Goal: Information Seeking & Learning: Check status

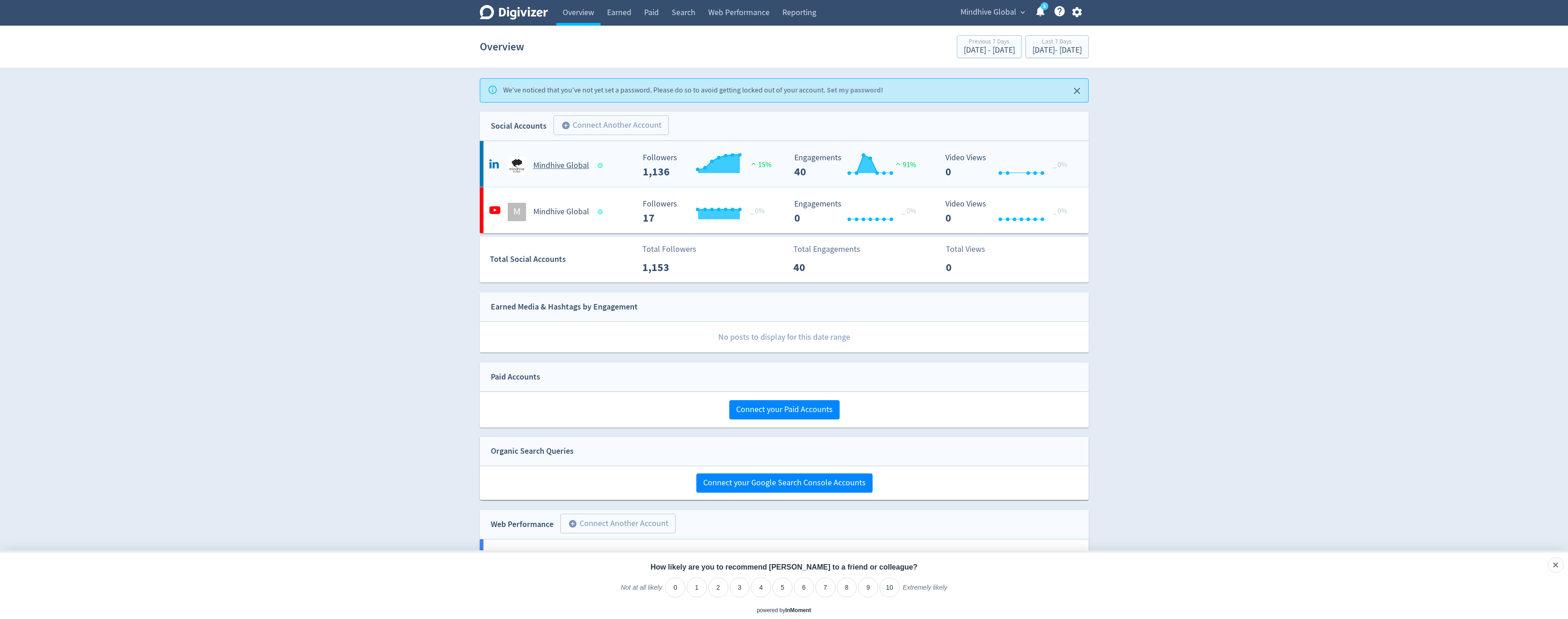
click at [563, 163] on h5 "Mindhive Global" at bounding box center [561, 165] width 56 height 11
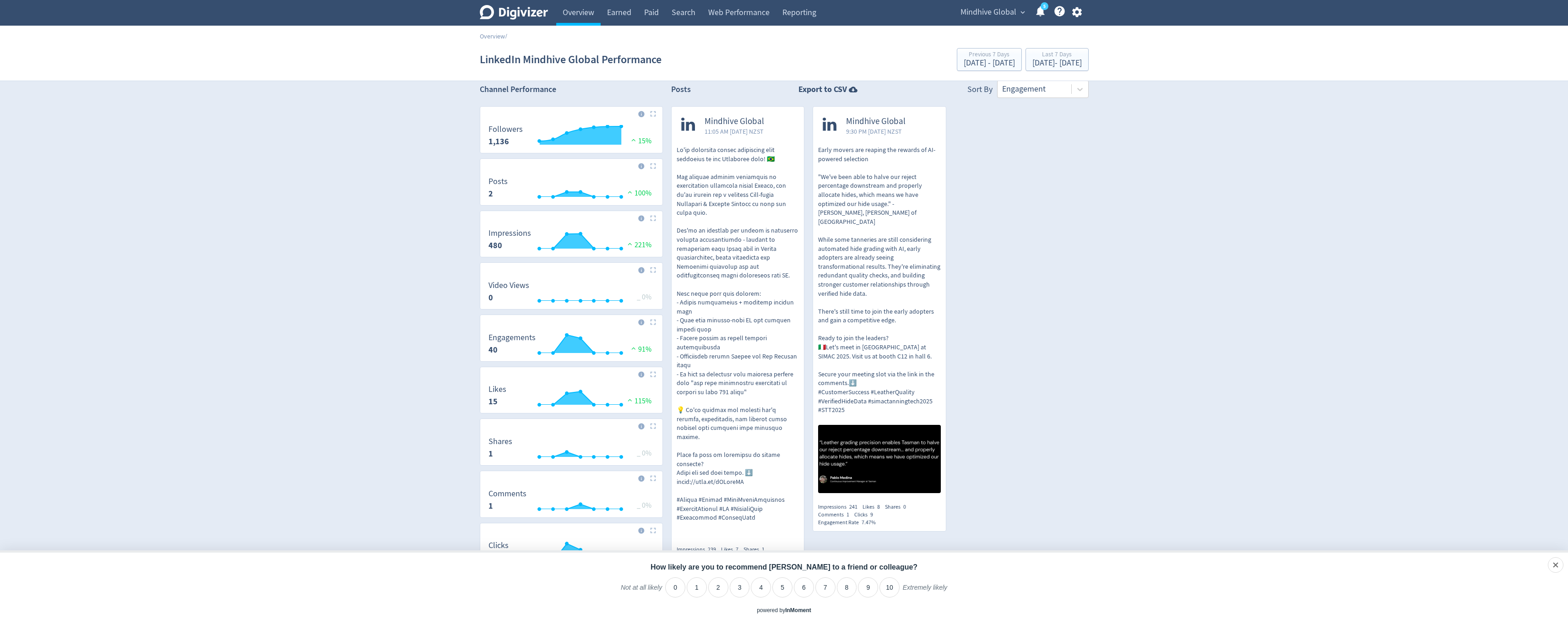
scroll to position [18, 0]
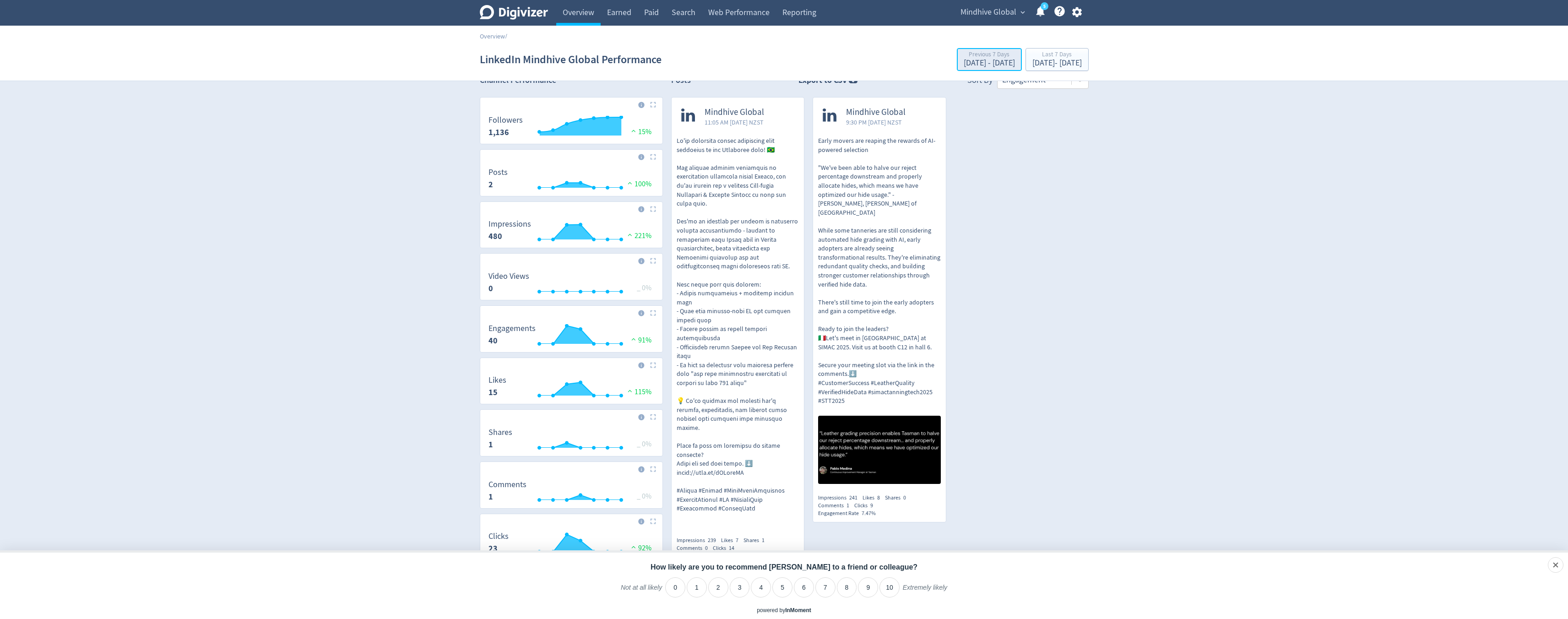
click at [964, 64] on div "[DATE] - [DATE]" at bounding box center [989, 63] width 51 height 8
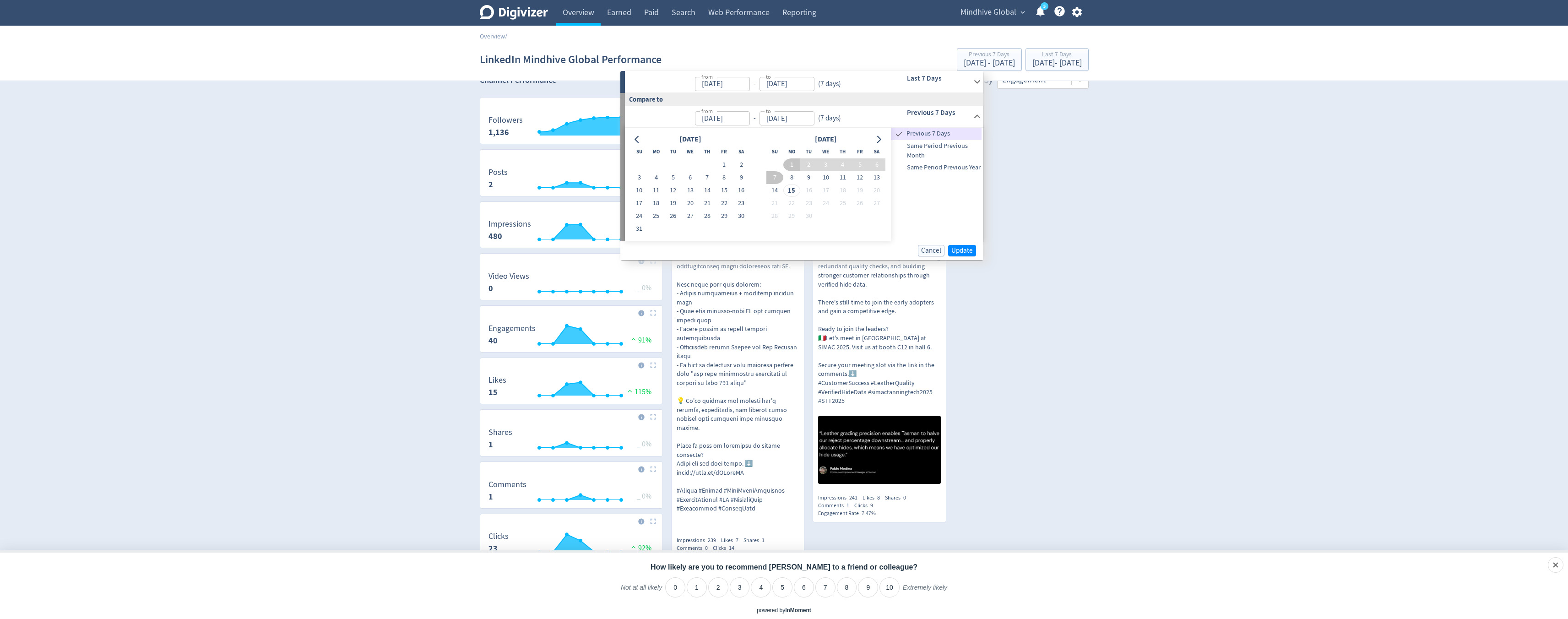
click at [729, 84] on input "[DATE]" at bounding box center [722, 84] width 55 height 14
click at [977, 82] on icon at bounding box center [978, 82] width 6 height 4
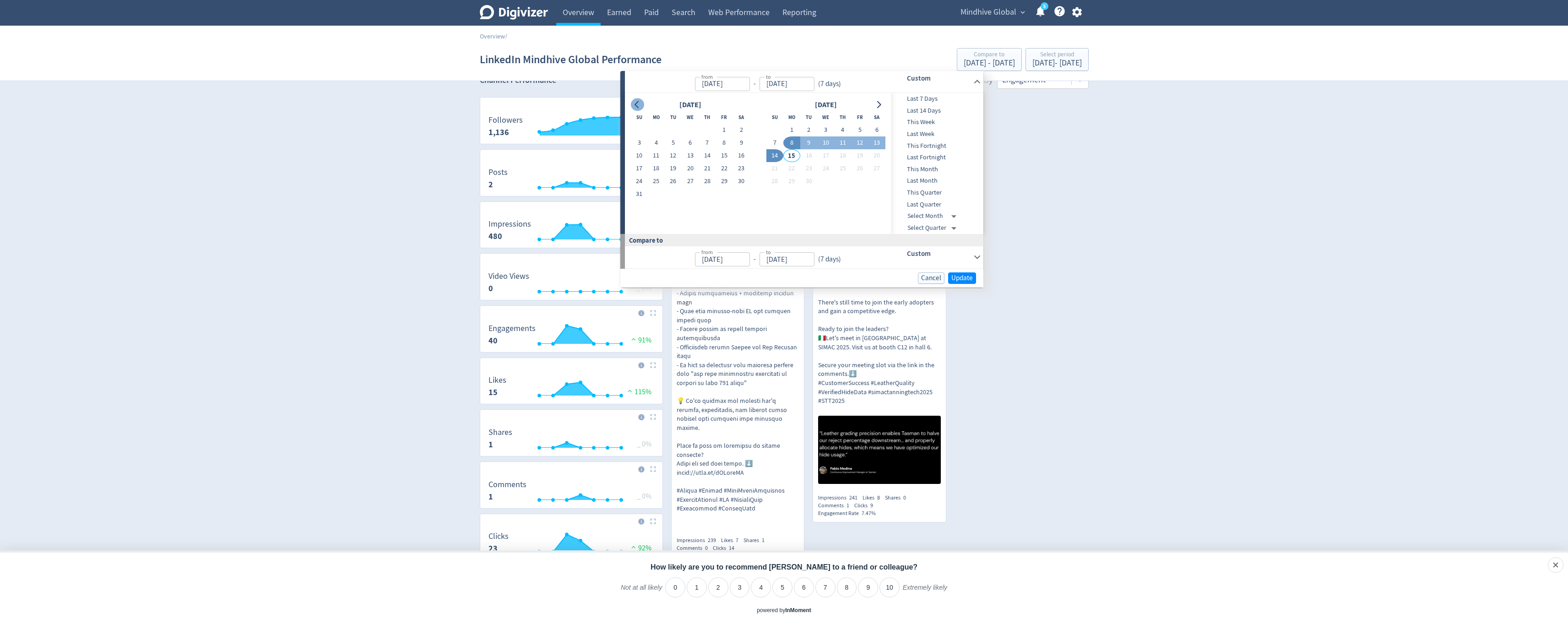
click at [633, 108] on button "Go to previous month" at bounding box center [638, 105] width 14 height 13
click at [672, 131] on button "1" at bounding box center [673, 130] width 17 height 13
type input "[DATE]"
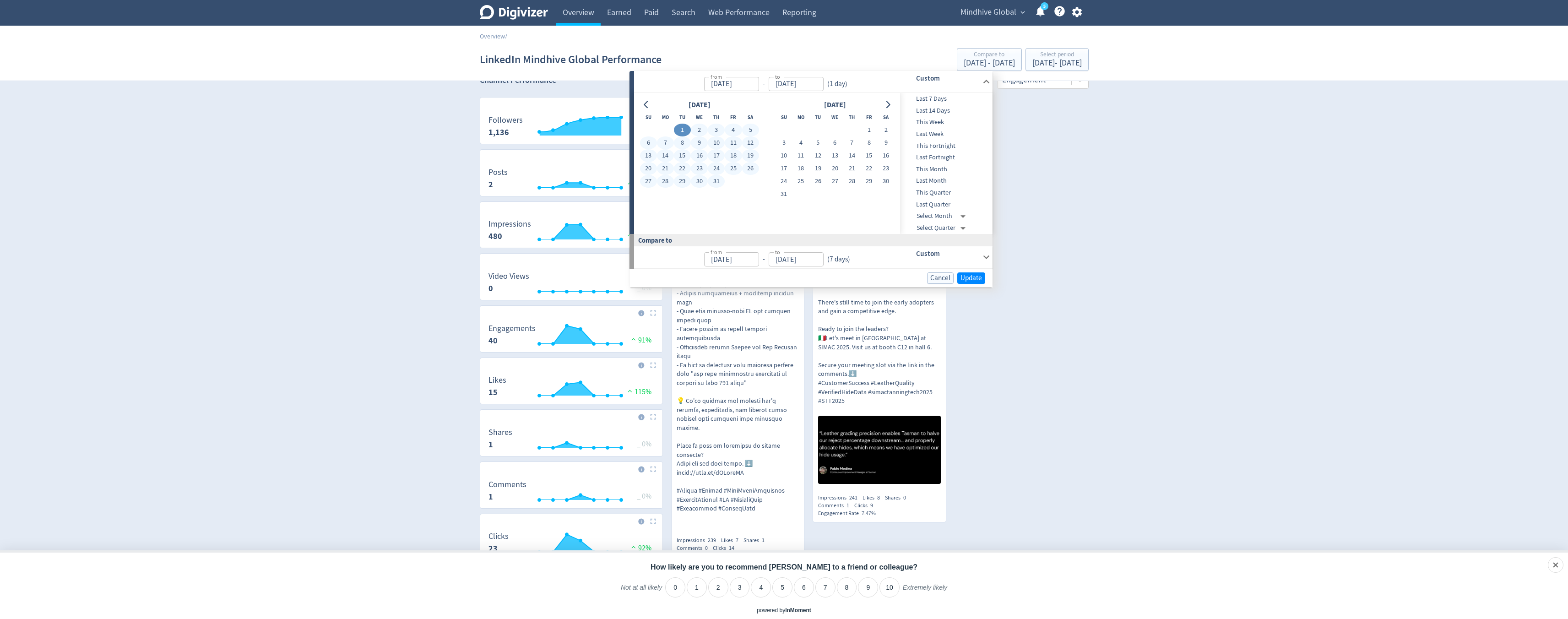
click at [714, 185] on button "31" at bounding box center [716, 181] width 17 height 13
type input "[DATE]"
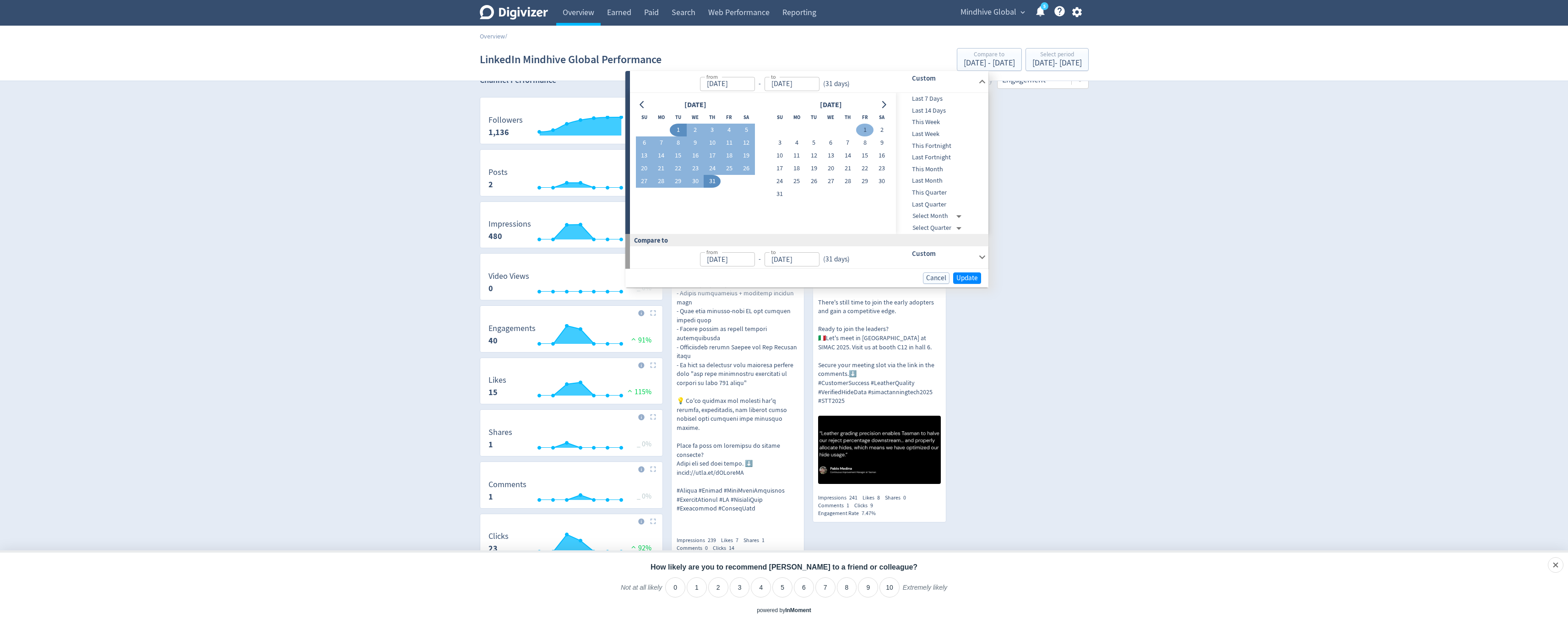
click at [862, 128] on button "1" at bounding box center [865, 130] width 17 height 13
type input "[DATE]"
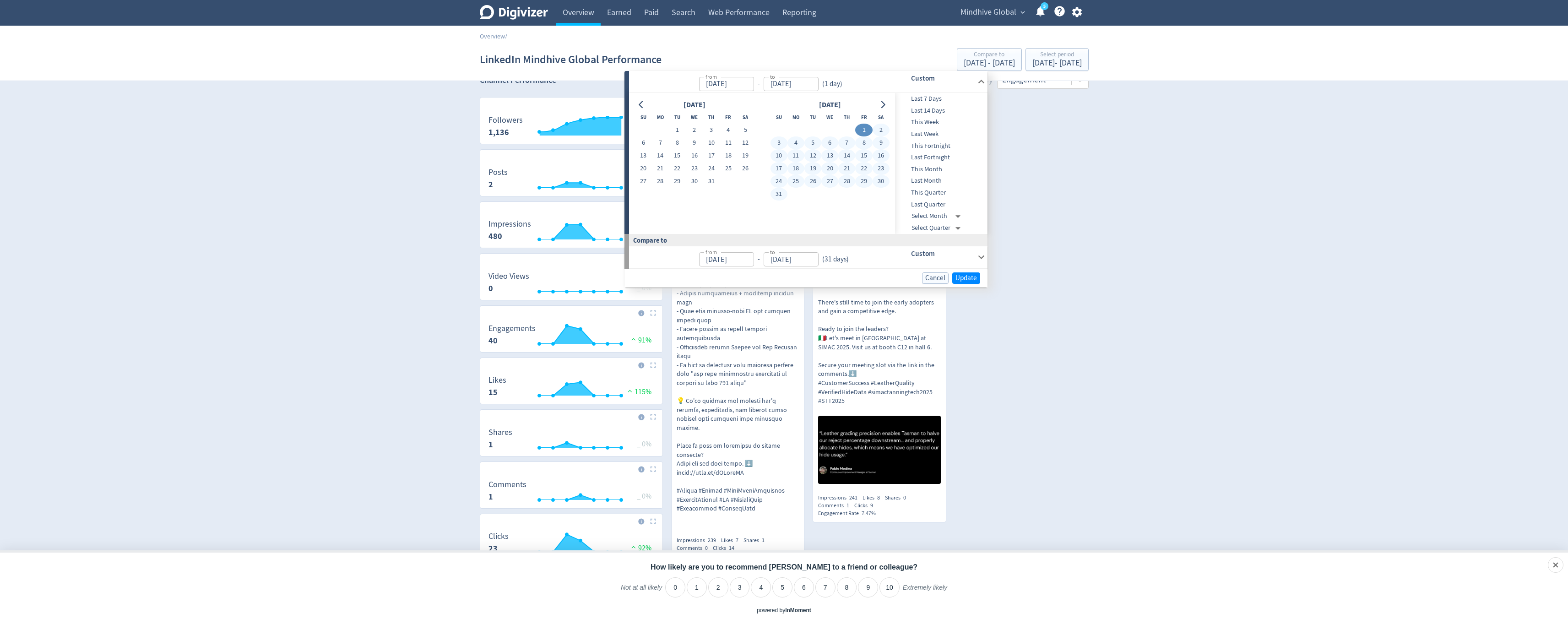
click at [776, 194] on button "31" at bounding box center [779, 194] width 17 height 13
type input "[DATE]"
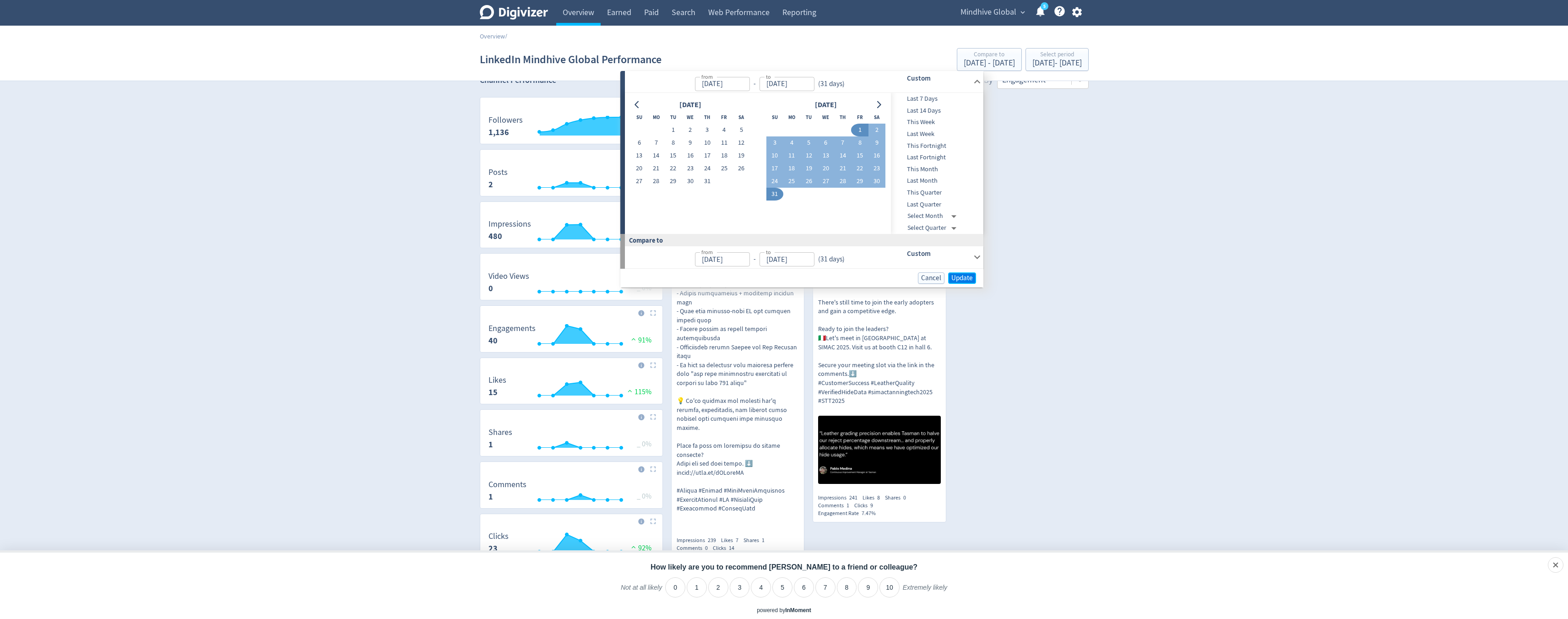
click at [962, 277] on span "Update" at bounding box center [962, 278] width 21 height 7
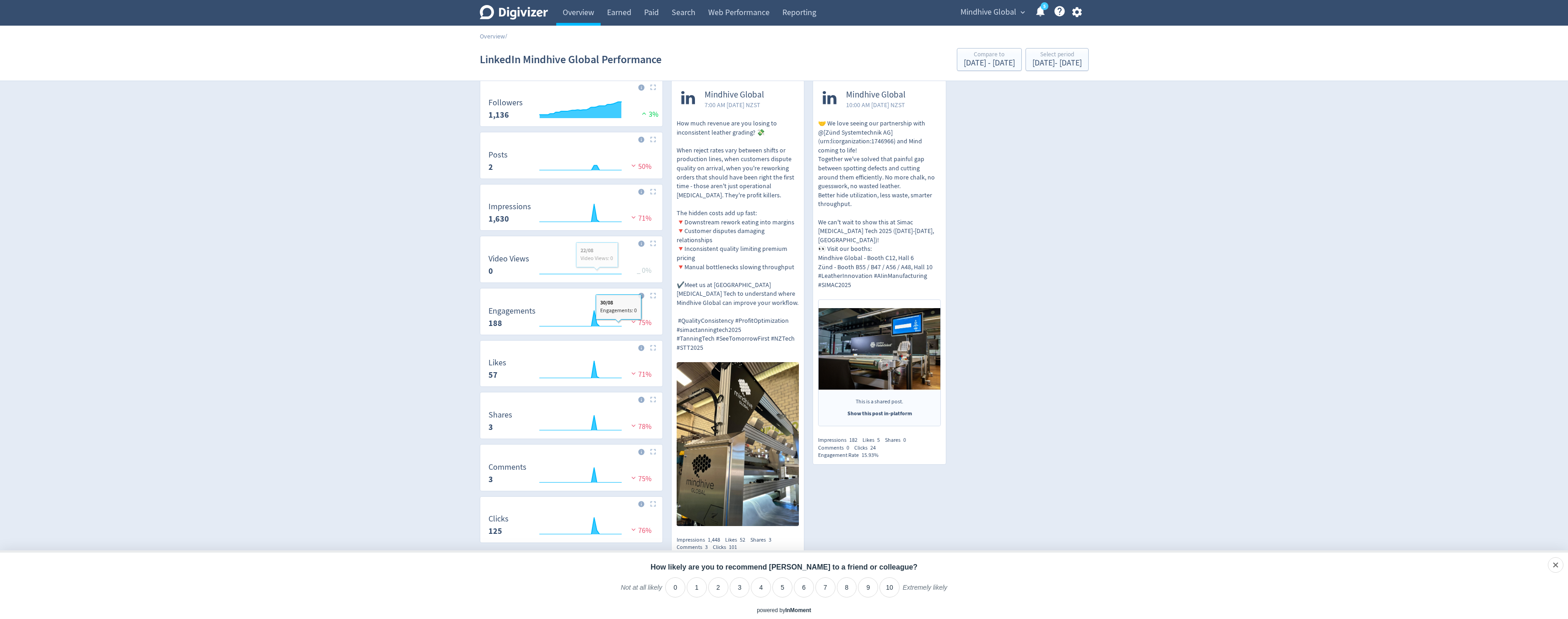
scroll to position [0, 0]
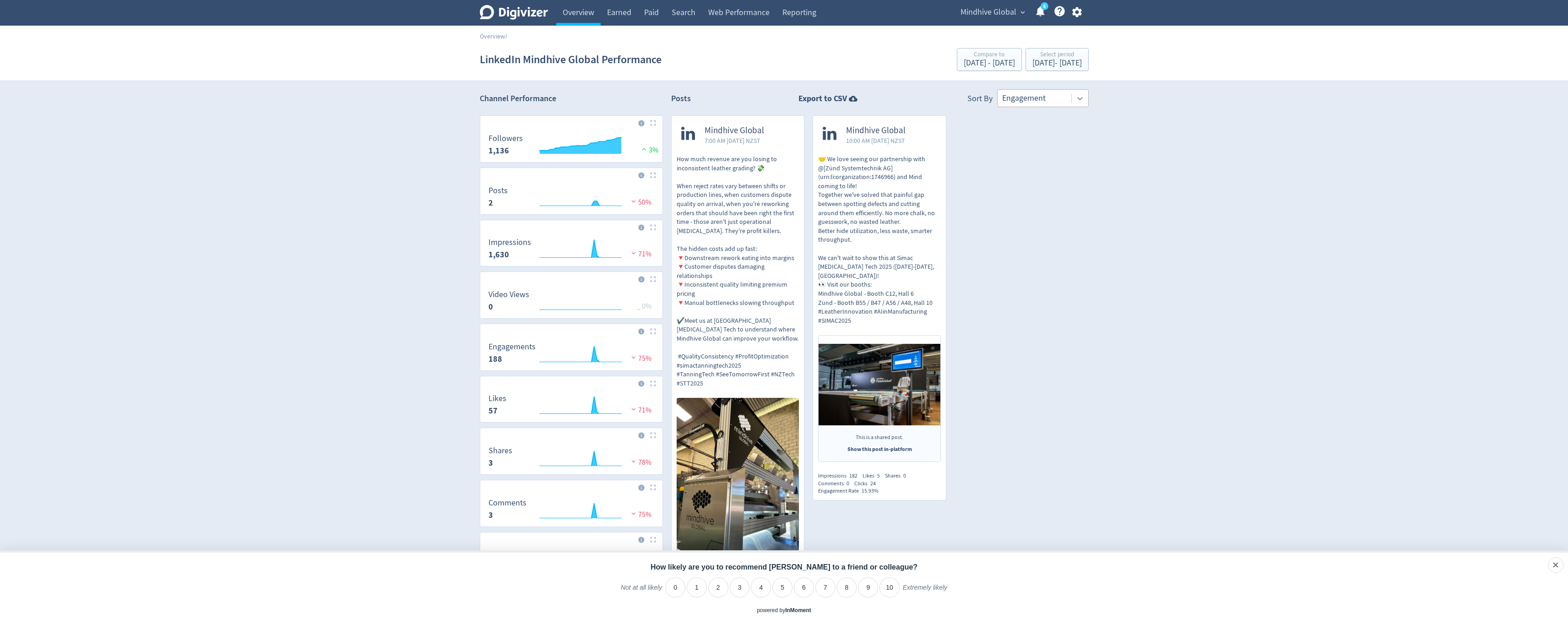
click at [1080, 102] on icon at bounding box center [1080, 98] width 9 height 9
click at [1048, 231] on div "Engagement Rate" at bounding box center [1043, 235] width 92 height 19
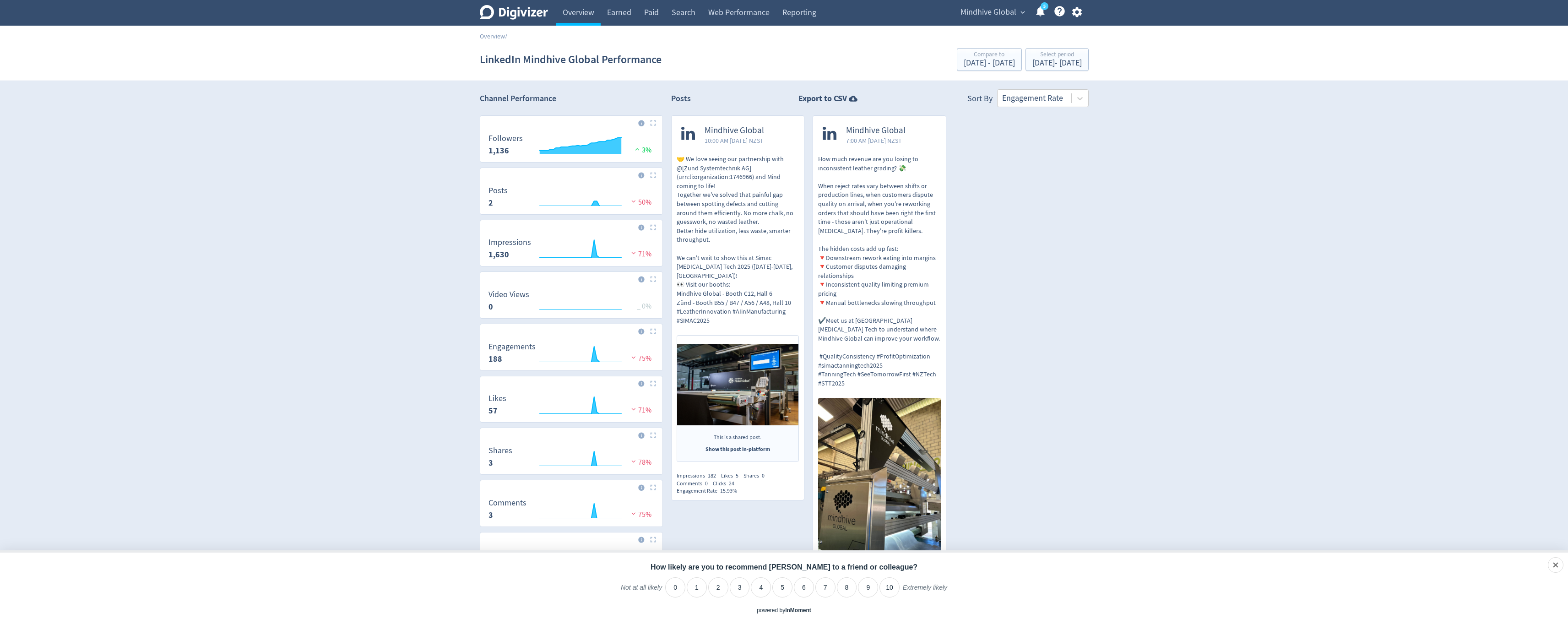
click at [819, 157] on p "How much revenue are you losing to inconsistent leather grading? 💸 When reject …" at bounding box center [879, 271] width 123 height 233
click at [749, 177] on p "🤝 We love seeing our partnership with @[Zünd Systemtechnik AG](urn:li:organizat…" at bounding box center [738, 240] width 123 height 170
click at [868, 201] on p "How much revenue are you losing to inconsistent leather grading? 💸 When reject …" at bounding box center [879, 271] width 123 height 233
click at [729, 20] on link "Web Performance" at bounding box center [739, 13] width 74 height 26
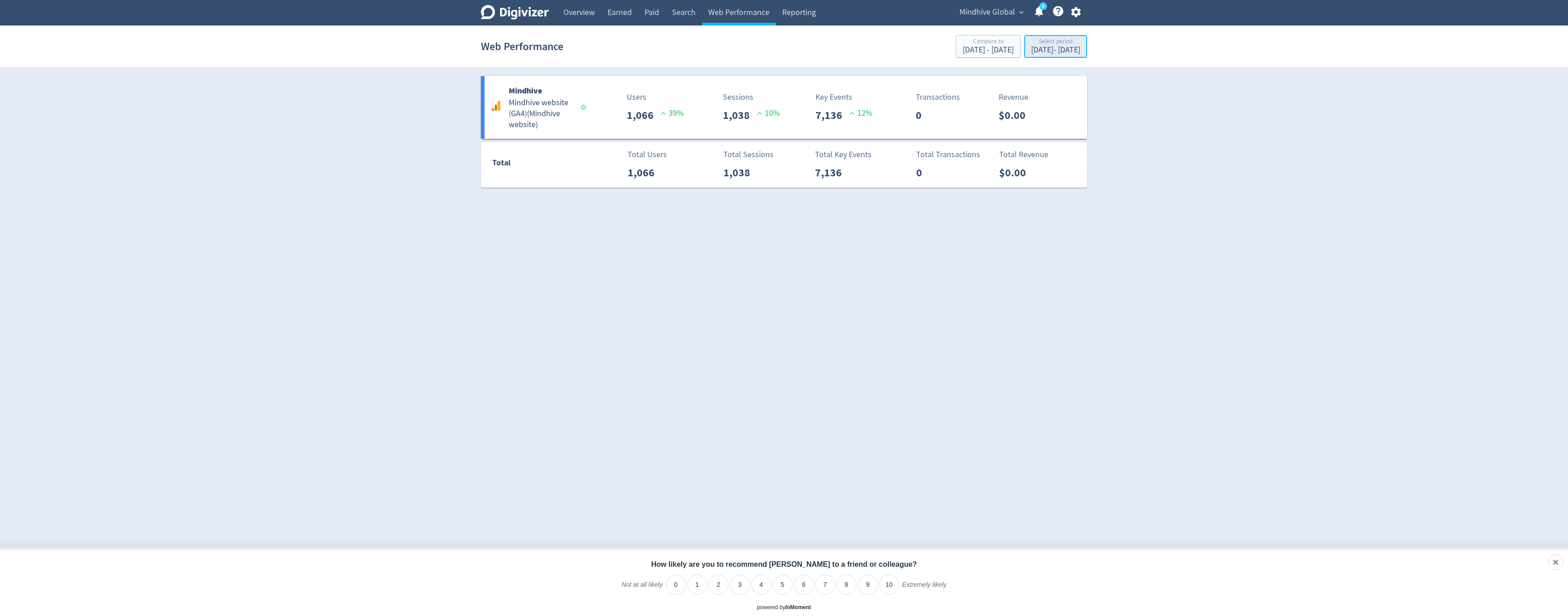
click at [1031, 53] on div "[DATE] - [DATE]" at bounding box center [1055, 50] width 49 height 8
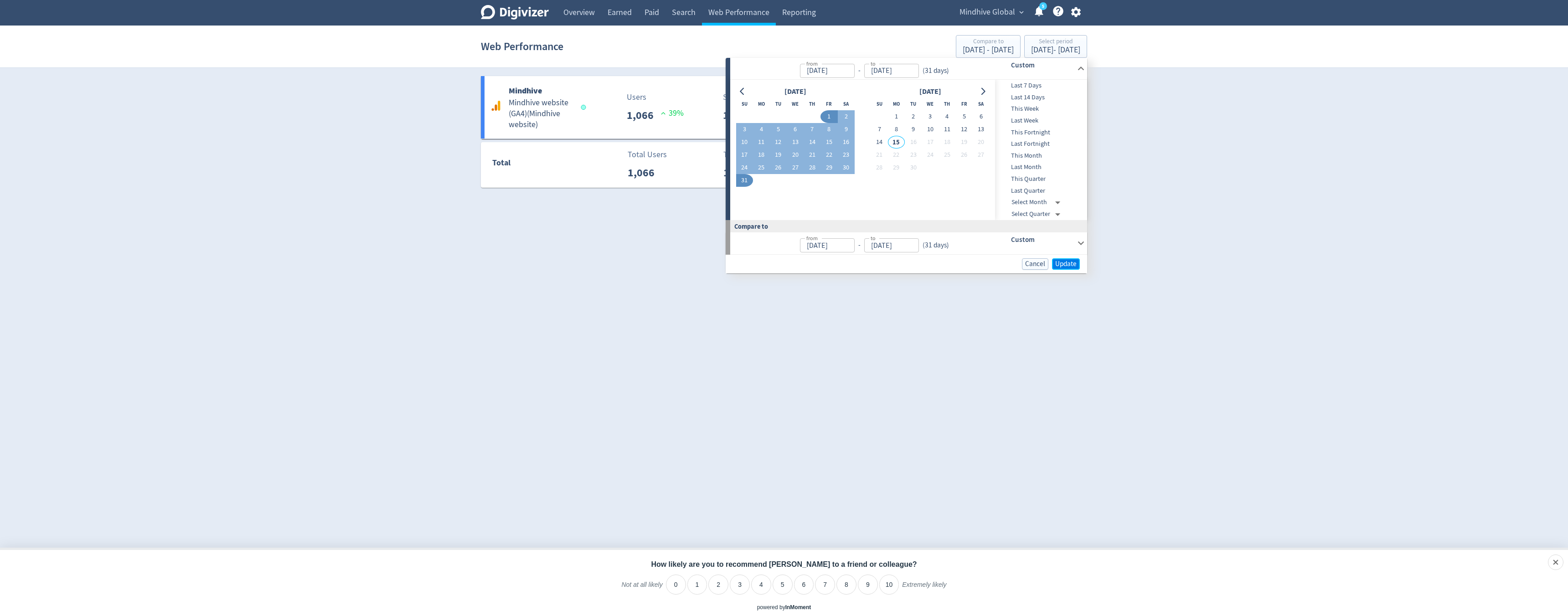
click at [1063, 262] on span "Update" at bounding box center [1066, 264] width 21 height 7
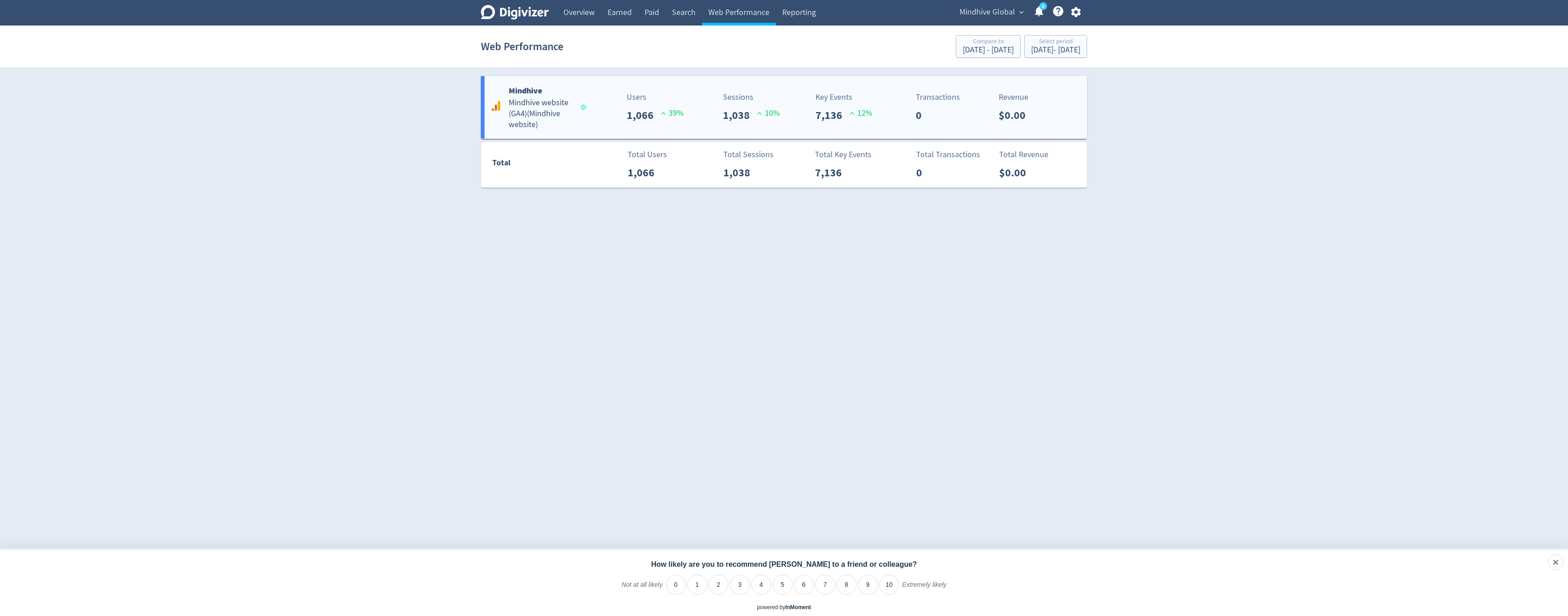
click at [606, 106] on div "Users 1,066 39 %" at bounding box center [635, 107] width 100 height 32
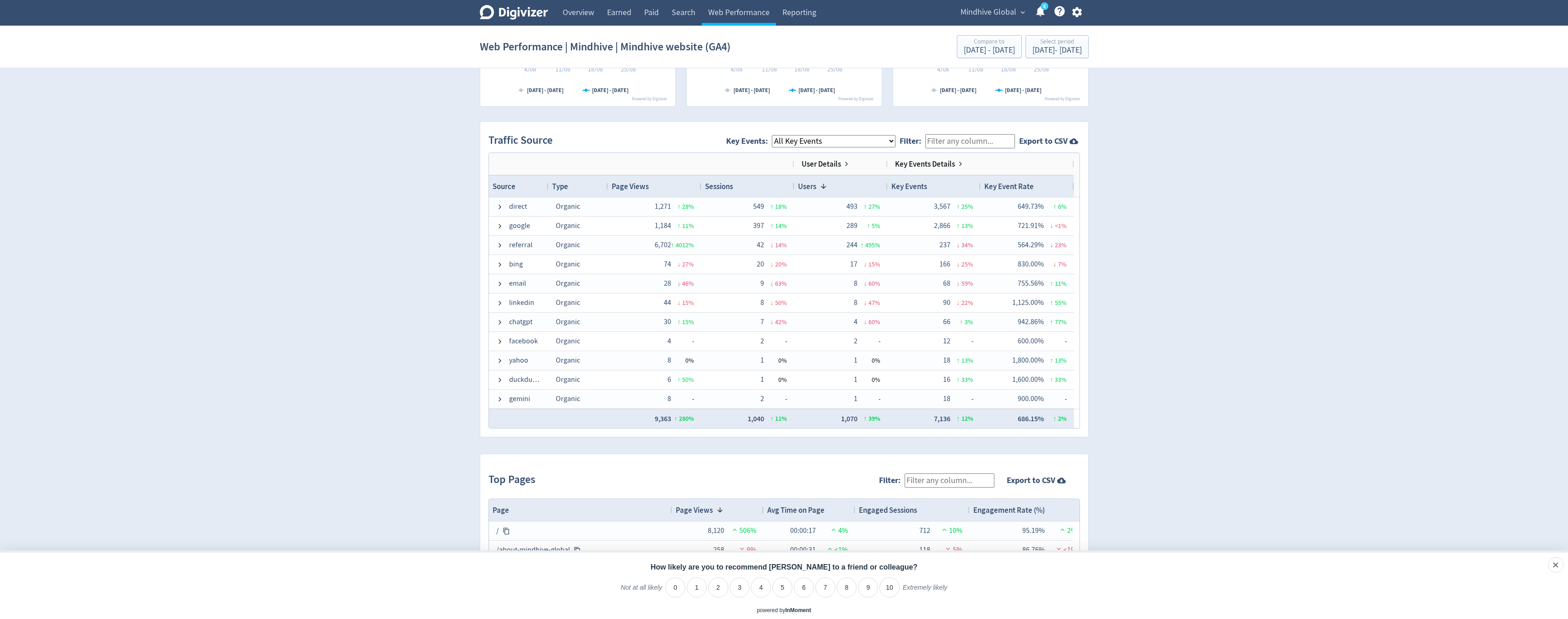
scroll to position [537, 0]
